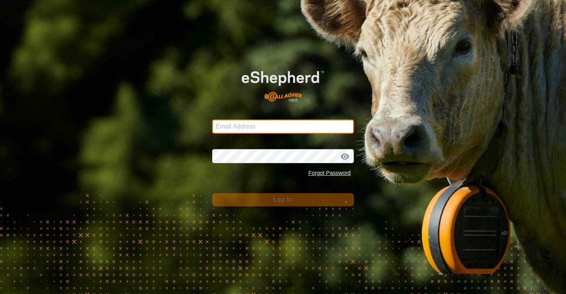
type input "[EMAIL_ADDRESS][DOMAIN_NAME]"
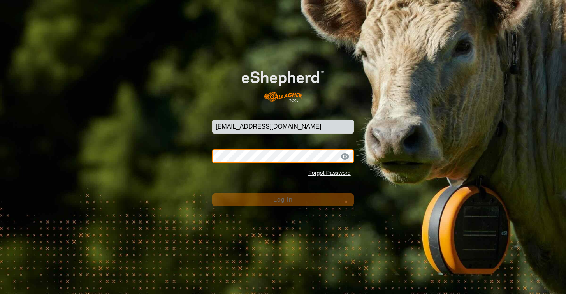
click at [283, 199] on button "Log In" at bounding box center [283, 199] width 142 height 13
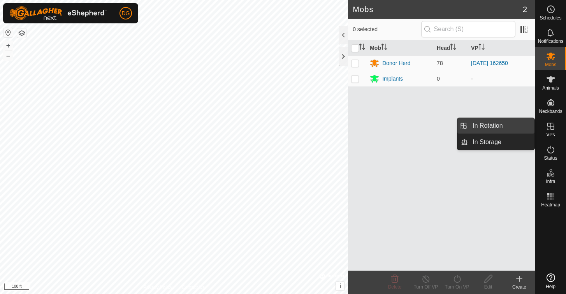
click at [495, 126] on link "In Rotation" at bounding box center [501, 126] width 67 height 16
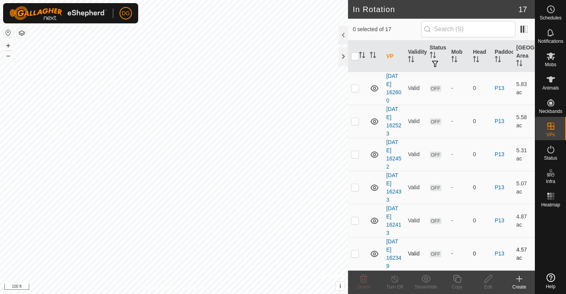
scroll to position [380, 0]
click at [354, 254] on p-checkbox at bounding box center [355, 253] width 8 height 6
checkbox input "true"
click at [354, 221] on p-checkbox at bounding box center [355, 220] width 8 height 6
checkbox input "true"
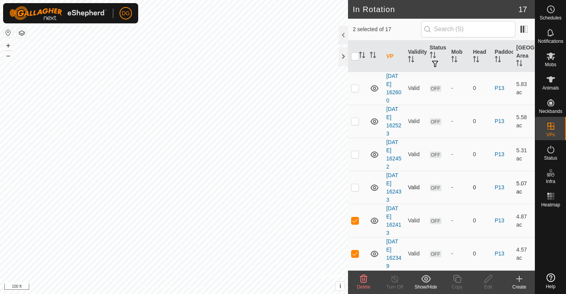
click at [355, 190] on p-checkbox at bounding box center [355, 187] width 8 height 6
checkbox input "true"
click at [355, 154] on p-checkbox at bounding box center [355, 154] width 8 height 6
checkbox input "true"
click at [354, 121] on p-checkbox at bounding box center [355, 121] width 8 height 6
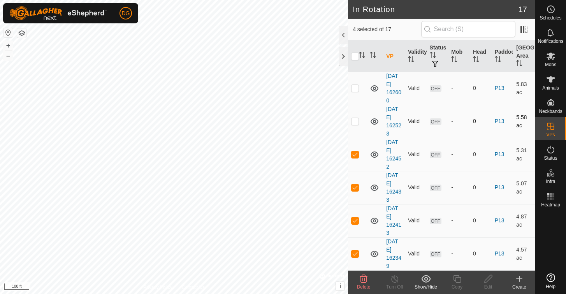
checkbox input "true"
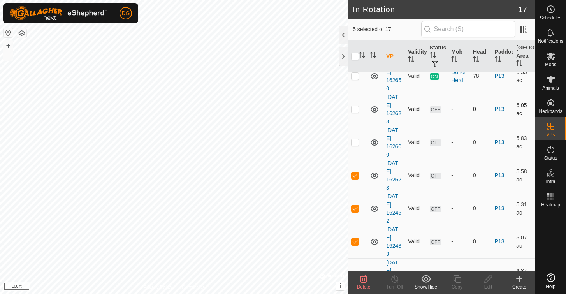
scroll to position [324, 0]
click at [353, 144] on p-checkbox at bounding box center [355, 143] width 8 height 6
checkbox input "true"
click at [356, 113] on p-checkbox at bounding box center [355, 110] width 8 height 6
click at [363, 279] on icon at bounding box center [363, 279] width 7 height 8
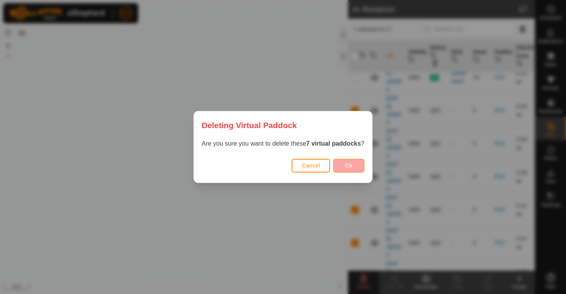
click at [349, 165] on span "Ok" at bounding box center [348, 165] width 7 height 6
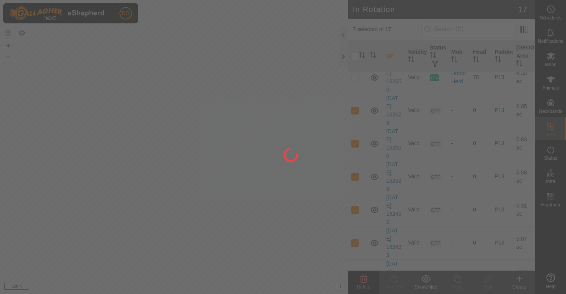
checkbox input "false"
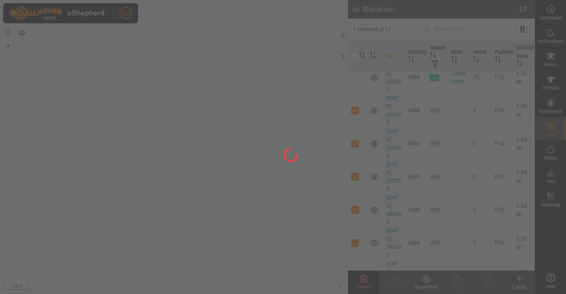
checkbox input "false"
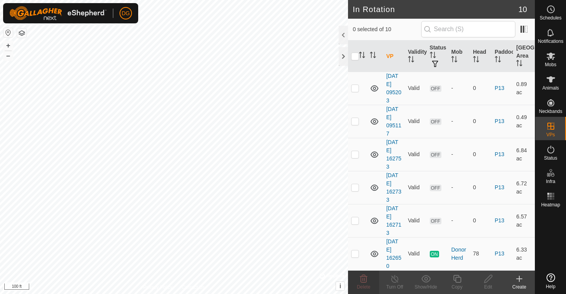
scroll to position [149, 0]
click at [356, 219] on p-checkbox at bounding box center [355, 220] width 8 height 6
checkbox input "true"
click at [355, 186] on p-checkbox at bounding box center [355, 187] width 8 height 6
checkbox input "true"
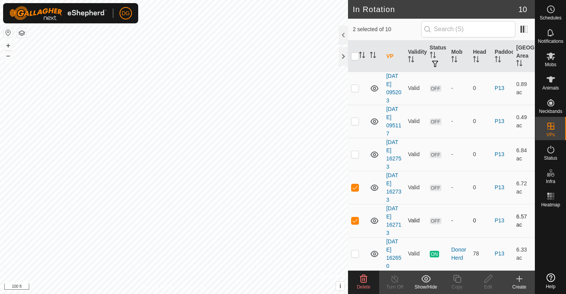
click at [356, 221] on p-checkbox at bounding box center [355, 220] width 8 height 6
click at [358, 221] on p-checkbox at bounding box center [355, 220] width 8 height 6
checkbox input "true"
click at [355, 186] on p-checkbox at bounding box center [355, 187] width 8 height 6
checkbox input "false"
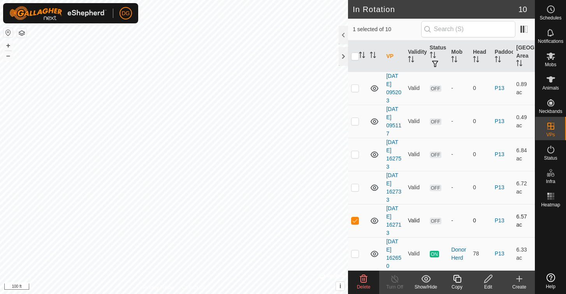
click at [354, 223] on p-checkbox at bounding box center [355, 220] width 8 height 6
checkbox input "false"
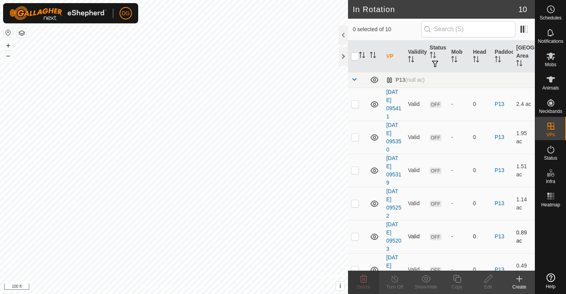
scroll to position [0, 0]
